Goal: Complete application form

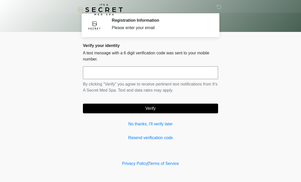
click at [147, 78] on input "text" at bounding box center [150, 72] width 135 height 13
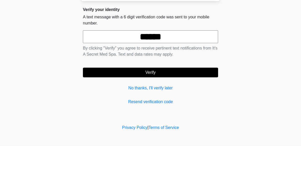
type input "******"
click at [165, 104] on button "Verify" at bounding box center [150, 109] width 135 height 10
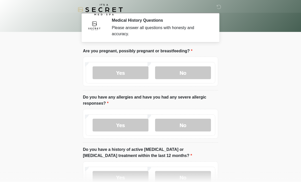
click at [132, 69] on label "Yes" at bounding box center [121, 72] width 56 height 13
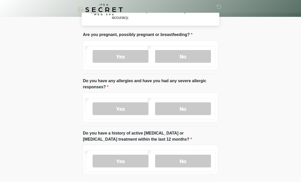
scroll to position [17, 0]
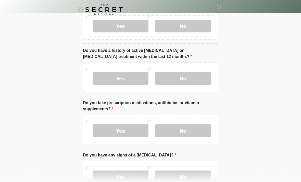
click at [197, 79] on label "No" at bounding box center [183, 78] width 56 height 13
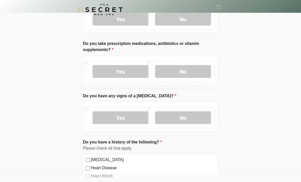
scroll to position [162, 0]
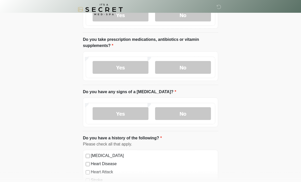
click at [192, 69] on label "No" at bounding box center [183, 67] width 56 height 13
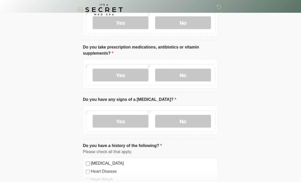
scroll to position [154, 0]
click at [139, 77] on label "Yes" at bounding box center [121, 75] width 56 height 13
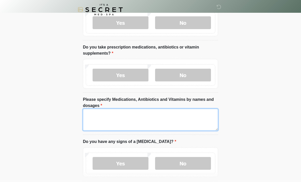
click at [152, 121] on textarea "Please specify Medications, Antibiotics and Vitamins by names and dosages" at bounding box center [150, 120] width 135 height 22
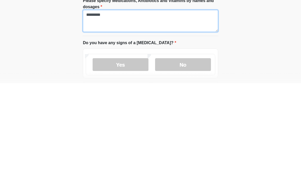
type textarea "********"
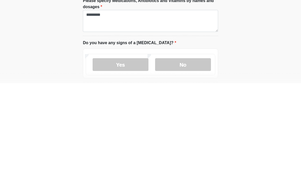
click at [196, 157] on label "No" at bounding box center [183, 163] width 56 height 13
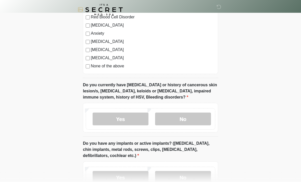
scroll to position [385, 0]
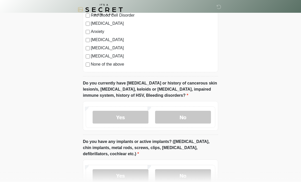
click at [198, 117] on label "No" at bounding box center [183, 117] width 56 height 13
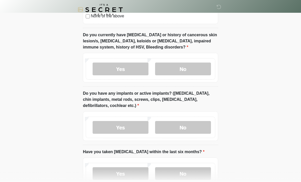
scroll to position [434, 0]
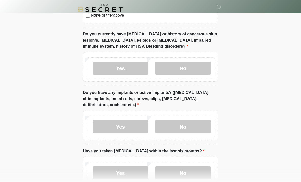
click at [200, 128] on label "No" at bounding box center [183, 126] width 56 height 13
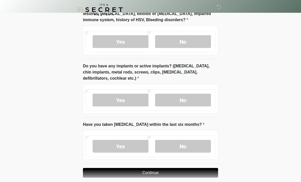
scroll to position [466, 0]
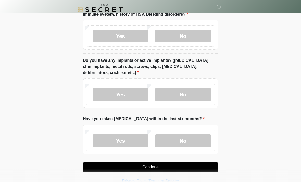
click at [203, 142] on label "No" at bounding box center [183, 140] width 56 height 13
click at [207, 170] on button "Continue" at bounding box center [150, 167] width 135 height 10
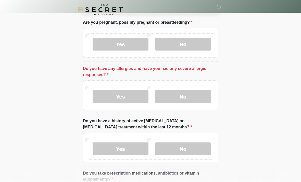
scroll to position [29, 0]
click at [193, 96] on label "No" at bounding box center [183, 96] width 56 height 13
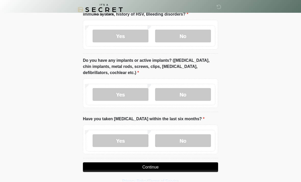
click at [206, 164] on button "Continue" at bounding box center [150, 167] width 135 height 10
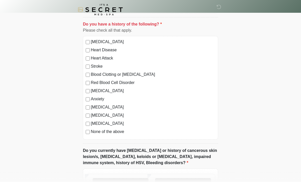
click at [118, 131] on label "None of the above" at bounding box center [153, 132] width 124 height 6
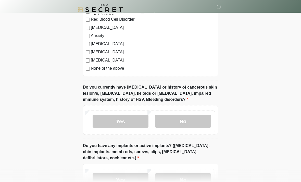
scroll to position [466, 0]
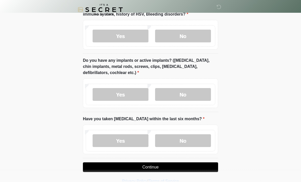
click at [181, 166] on button "Continue" at bounding box center [150, 167] width 135 height 10
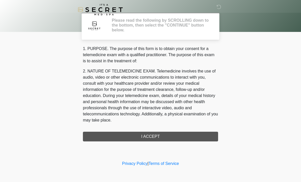
scroll to position [0, 0]
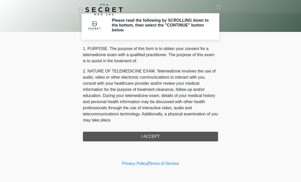
click at [169, 138] on div "1. PURPOSE. The purpose of this form is to obtain your consent for a telemedici…" at bounding box center [150, 94] width 135 height 96
click at [165, 138] on div "1. PURPOSE. The purpose of this form is to obtain your consent for a telemedici…" at bounding box center [150, 94] width 135 height 96
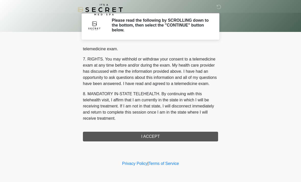
click at [172, 135] on button "I ACCEPT" at bounding box center [150, 137] width 135 height 10
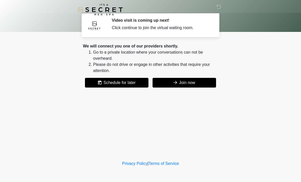
click at [176, 83] on icon at bounding box center [175, 82] width 4 height 4
